Goal: Information Seeking & Learning: Learn about a topic

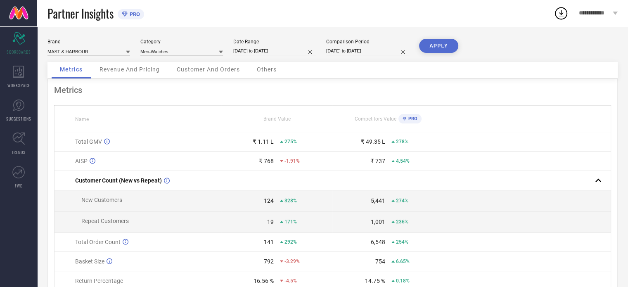
click at [153, 73] on div "Revenue And Pricing" at bounding box center [129, 70] width 77 height 17
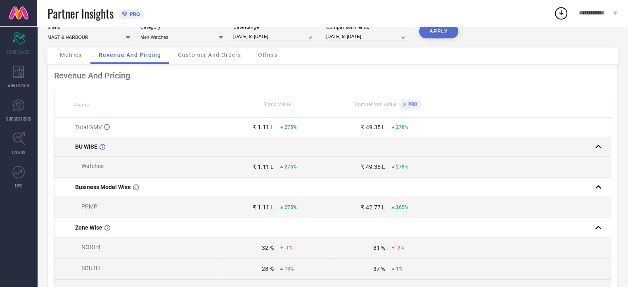
scroll to position [15, 0]
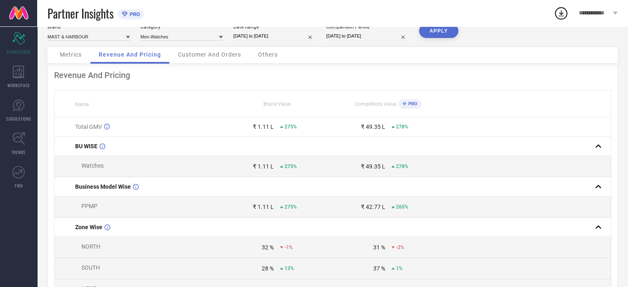
click at [214, 50] on div "Customer And Orders" at bounding box center [210, 55] width 80 height 17
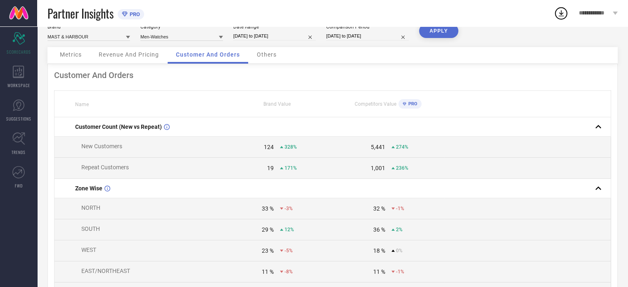
click at [263, 57] on span "Others" at bounding box center [267, 54] width 20 height 7
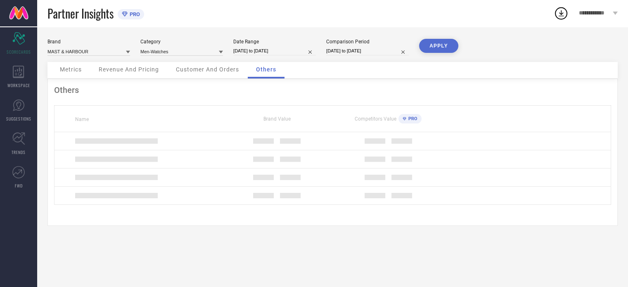
scroll to position [0, 0]
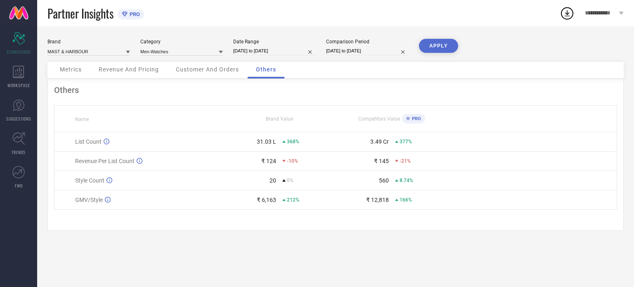
click at [225, 67] on span "Customer And Orders" at bounding box center [207, 69] width 63 height 7
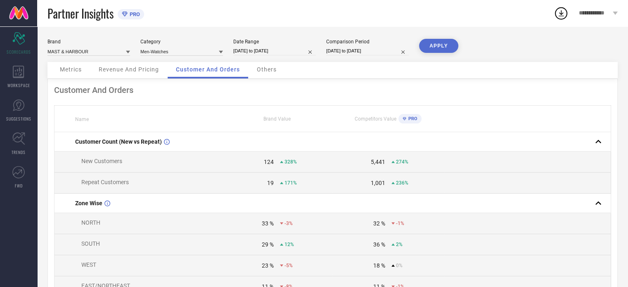
click at [281, 76] on div "Others" at bounding box center [266, 70] width 36 height 17
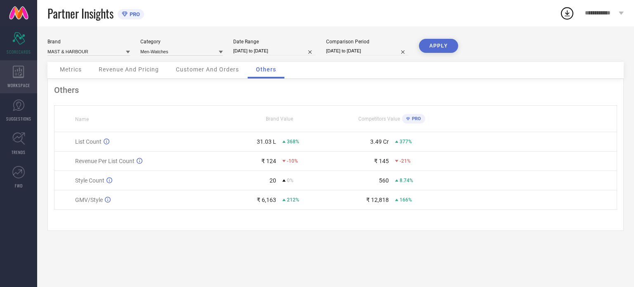
click at [26, 77] on div "WORKSPACE" at bounding box center [18, 76] width 37 height 33
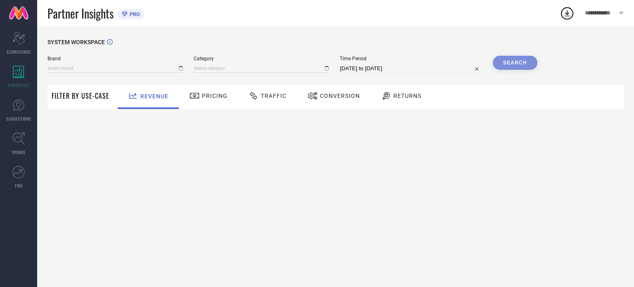
type input "MAST & HARBOUR"
type input "All"
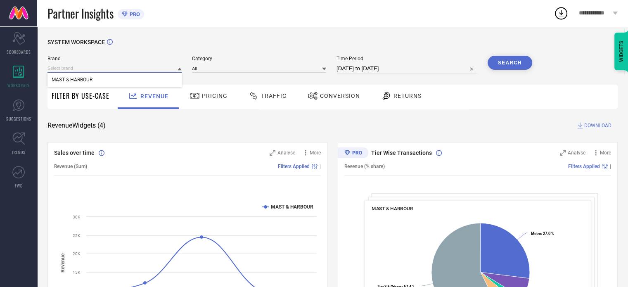
click at [145, 71] on input at bounding box center [114, 68] width 134 height 9
click at [121, 64] on div "MAST & HARBOUR" at bounding box center [114, 68] width 134 height 9
click at [105, 69] on input at bounding box center [114, 68] width 134 height 9
type input "dressberry"
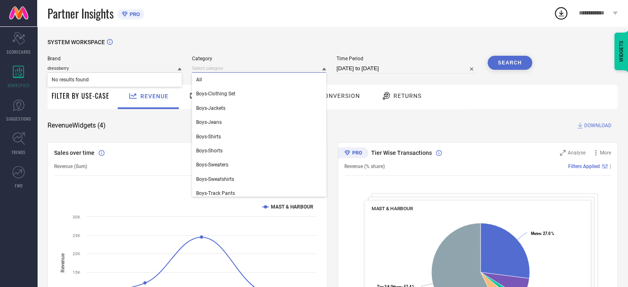
click at [227, 69] on input at bounding box center [259, 68] width 134 height 9
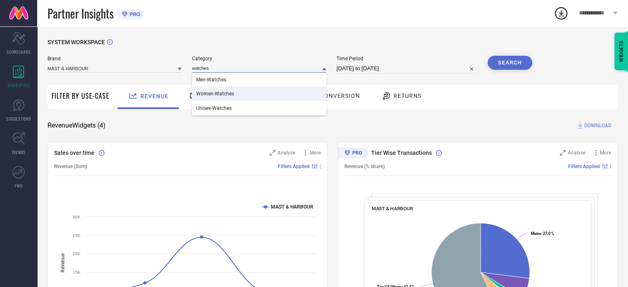
type input "watches"
click at [213, 89] on div "Women-Watches" at bounding box center [259, 94] width 134 height 14
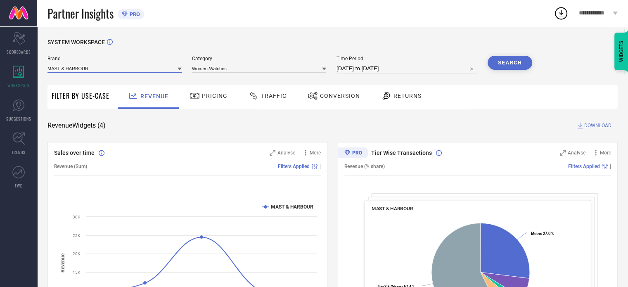
click at [176, 71] on input at bounding box center [114, 68] width 134 height 9
click at [159, 69] on input at bounding box center [114, 68] width 134 height 9
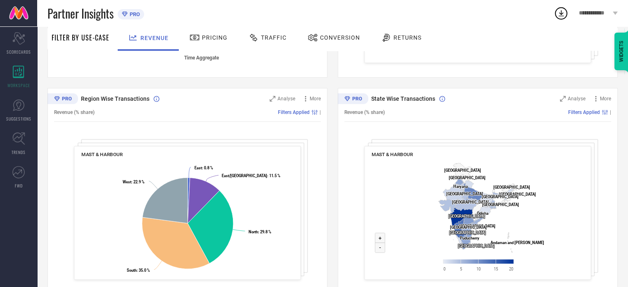
scroll to position [291, 0]
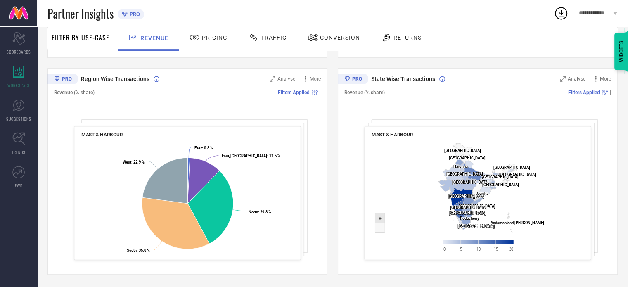
click at [375, 215] on icon at bounding box center [380, 218] width 10 height 10
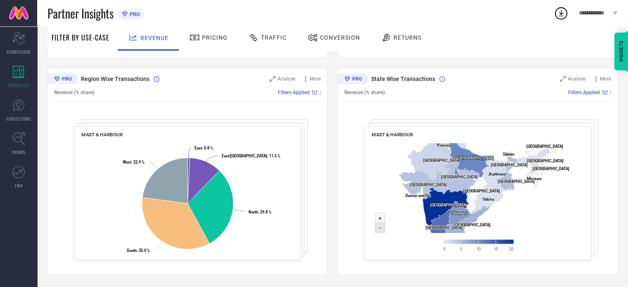
click at [377, 226] on icon at bounding box center [380, 228] width 10 height 10
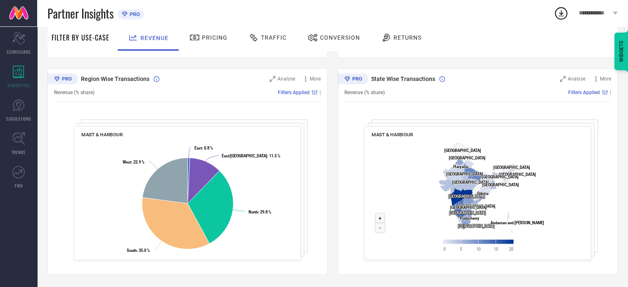
type input "Dress [PERSON_NAME]"
click at [333, 39] on span "Conversion" at bounding box center [340, 37] width 40 height 7
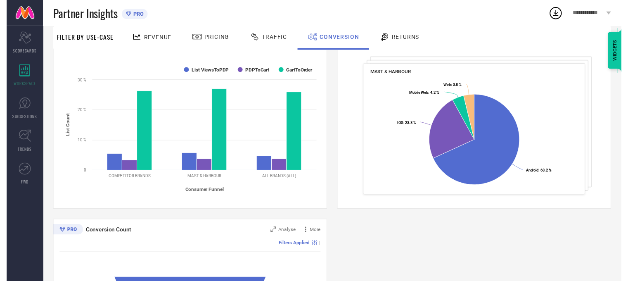
scroll to position [0, 0]
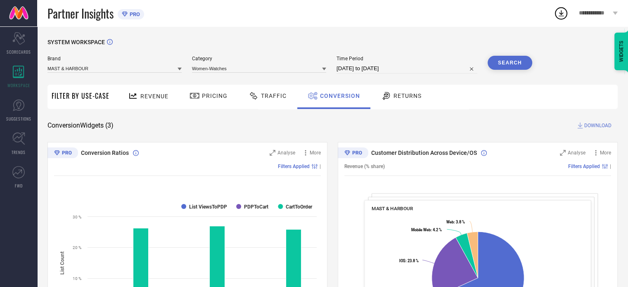
click at [80, 100] on span "Filter By Use-Case" at bounding box center [81, 96] width 58 height 10
click at [15, 170] on icon at bounding box center [18, 172] width 12 height 12
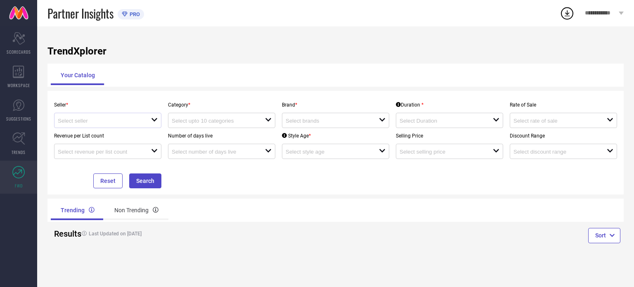
click at [151, 115] on div "open" at bounding box center [107, 120] width 107 height 15
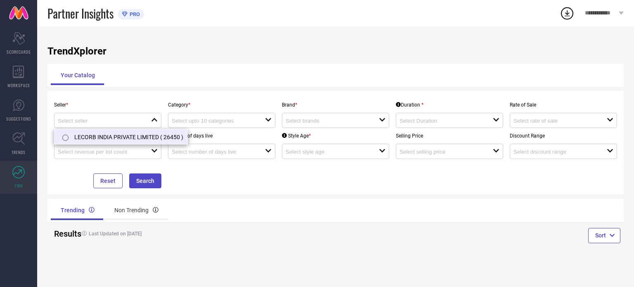
click at [112, 134] on li "LECORB INDIA PRIVATE LIMITED ( 26450 )" at bounding box center [120, 136] width 133 height 15
type input "LECORB INDIA PRIVATE LIMITED ( 26450 )"
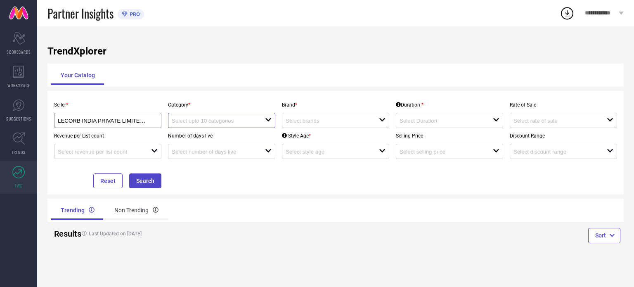
click at [197, 122] on input at bounding box center [214, 121] width 84 height 6
click at [233, 120] on input at bounding box center [214, 121] width 84 height 6
click at [237, 127] on div "close" at bounding box center [221, 120] width 107 height 15
click at [29, 154] on link "TRENDS" at bounding box center [18, 143] width 37 height 33
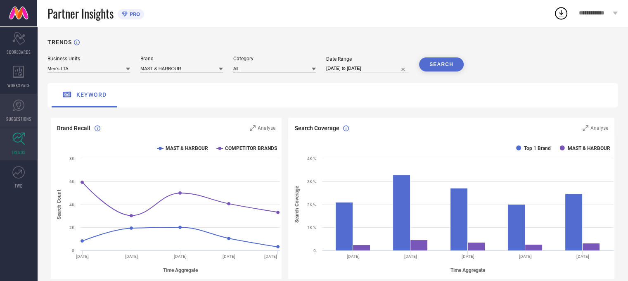
click at [26, 108] on link "SUGGESTIONS" at bounding box center [18, 110] width 37 height 33
